Goal: Transaction & Acquisition: Purchase product/service

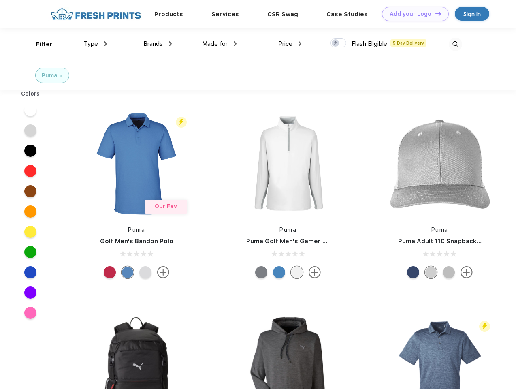
scroll to position [0, 0]
click at [412, 14] on link "Add your Logo Design Tool" at bounding box center [415, 14] width 67 height 14
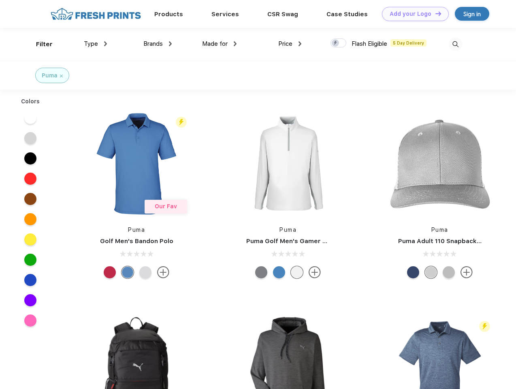
click at [0, 0] on div "Design Tool" at bounding box center [0, 0] width 0 height 0
click at [435, 13] on link "Add your Logo Design Tool" at bounding box center [415, 14] width 67 height 14
click at [39, 44] on div "Filter" at bounding box center [44, 44] width 17 height 9
click at [96, 44] on span "Type" at bounding box center [91, 43] width 14 height 7
click at [158, 44] on span "Brands" at bounding box center [152, 43] width 19 height 7
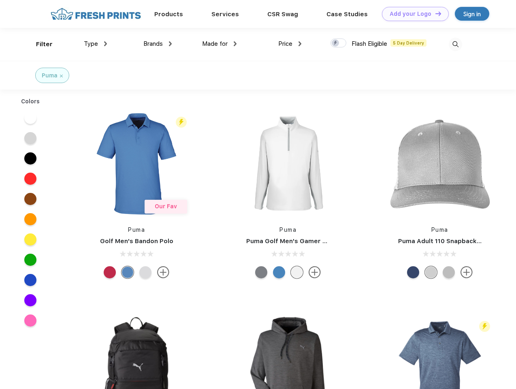
click at [220, 44] on span "Made for" at bounding box center [215, 43] width 26 height 7
click at [290, 44] on span "Price" at bounding box center [285, 43] width 14 height 7
click at [339, 43] on div at bounding box center [339, 42] width 16 height 9
click at [336, 43] on input "checkbox" at bounding box center [333, 40] width 5 height 5
click at [455, 44] on img at bounding box center [455, 44] width 13 height 13
